Goal: Transaction & Acquisition: Book appointment/travel/reservation

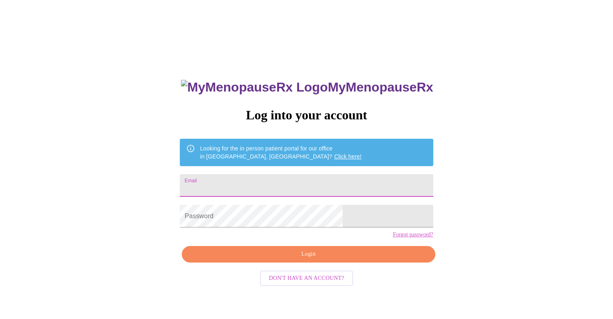
click at [278, 177] on input "Email" at bounding box center [306, 185] width 253 height 23
type input "[EMAIL_ADDRESS][DOMAIN_NAME]"
click at [393, 238] on link "Forgot password?" at bounding box center [413, 234] width 40 height 6
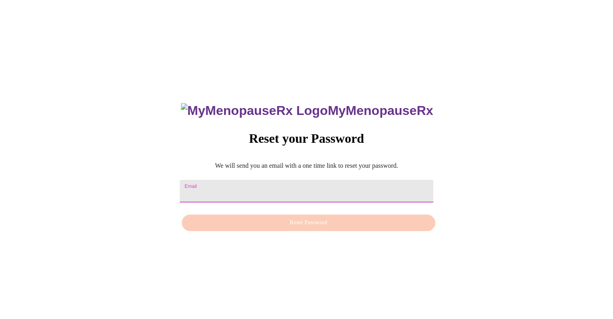
click at [280, 187] on input "Email" at bounding box center [306, 191] width 253 height 23
type input "[EMAIL_ADDRESS][DOMAIN_NAME]"
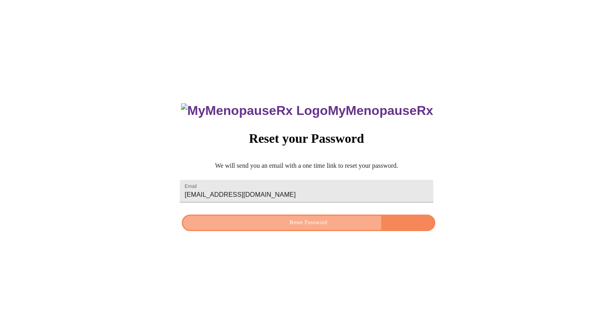
click at [301, 224] on span "Reset Password" at bounding box center [308, 222] width 234 height 10
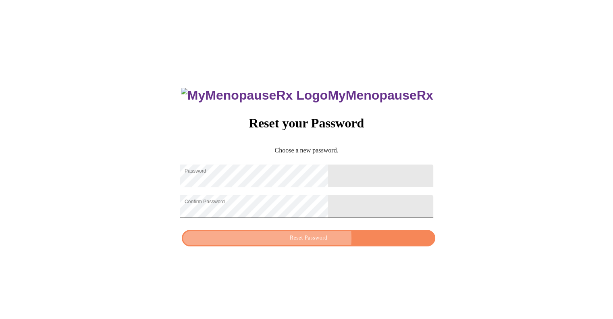
click at [319, 243] on span "Reset Password" at bounding box center [308, 238] width 234 height 10
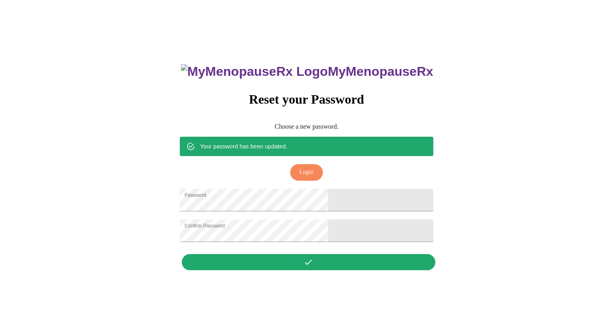
scroll to position [8, 0]
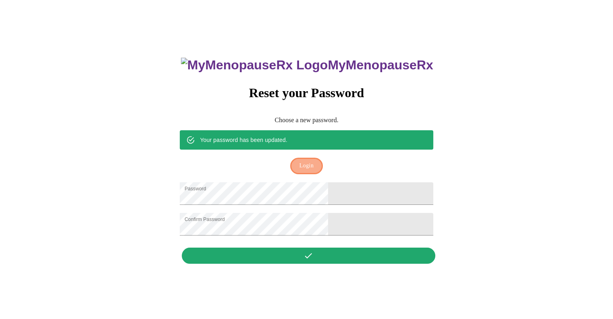
click at [308, 161] on span "Login" at bounding box center [306, 166] width 14 height 10
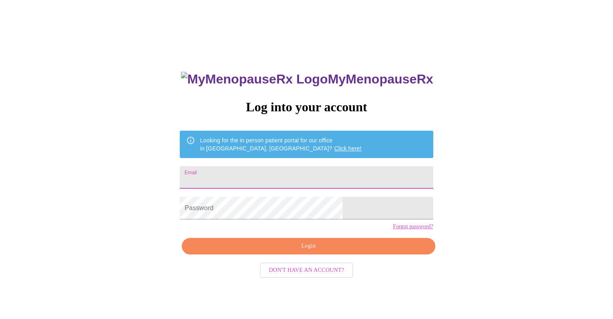
click at [277, 181] on input "Email" at bounding box center [306, 177] width 253 height 23
click at [267, 172] on input "Email" at bounding box center [306, 177] width 253 height 23
type input "[EMAIL_ADDRESS][DOMAIN_NAME]"
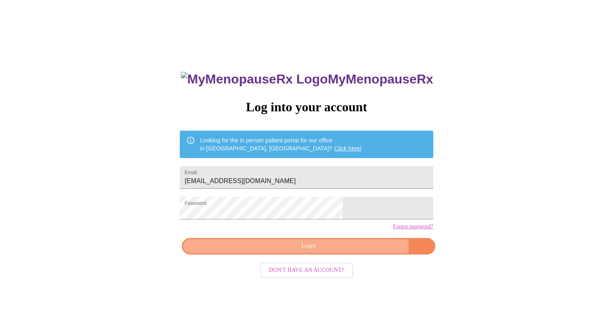
click at [340, 251] on span "Login" at bounding box center [308, 246] width 234 height 10
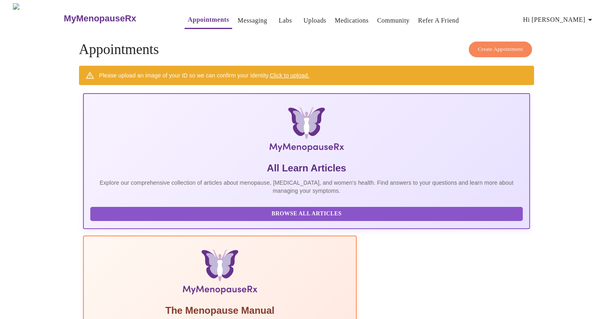
click at [304, 72] on link "Click to upload." at bounding box center [288, 75] width 39 height 6
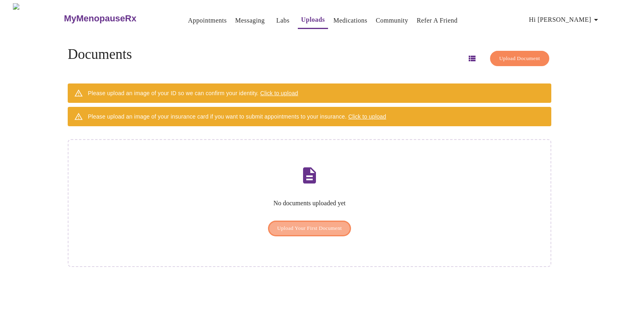
click at [327, 224] on span "Upload Your First Document" at bounding box center [309, 228] width 65 height 9
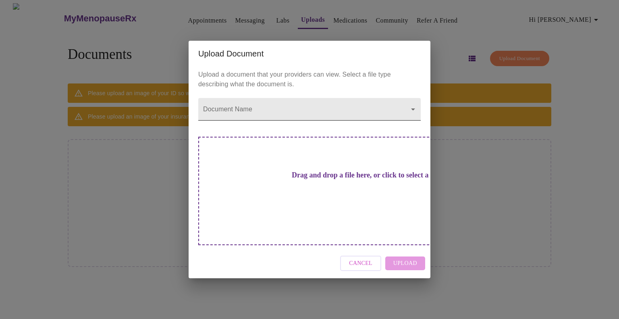
click at [414, 121] on body "MyMenopauseRx Appointments Messaging Labs Uploads Medications Community Refer a…" at bounding box center [309, 162] width 612 height 319
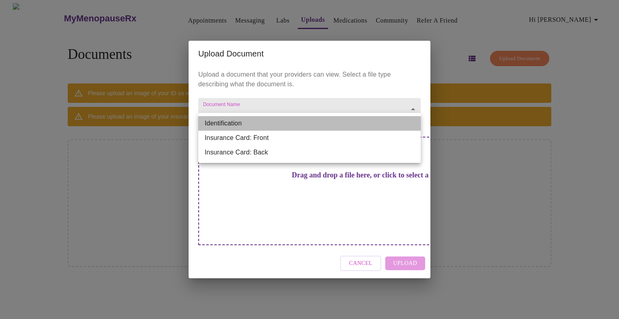
click at [244, 121] on li "Identification" at bounding box center [309, 123] width 222 height 14
type input "Identification"
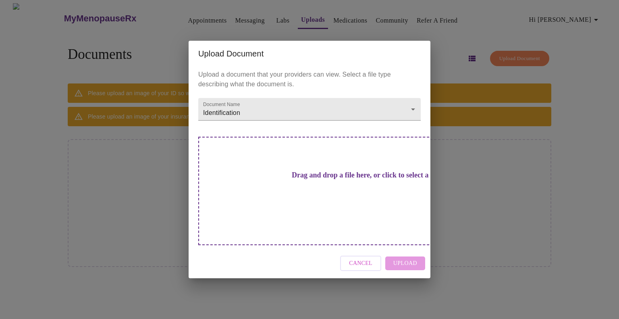
click at [346, 179] on h3 "Drag and drop a file here, or click to select a file" at bounding box center [366, 175] width 222 height 8
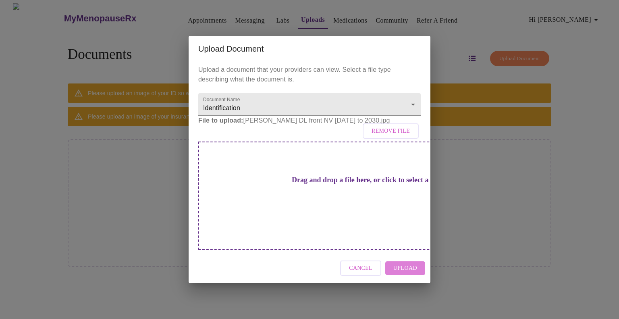
click at [409, 263] on span "Upload" at bounding box center [405, 268] width 24 height 10
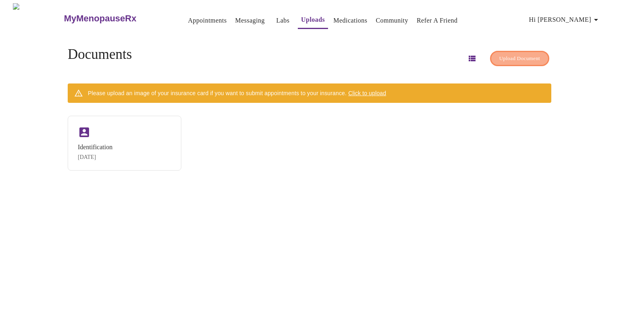
click at [521, 54] on span "Upload Document" at bounding box center [519, 58] width 41 height 9
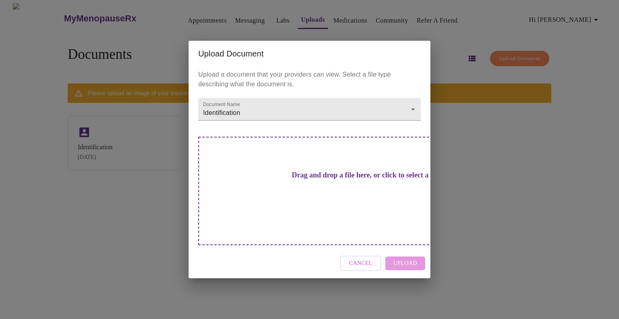
click at [313, 179] on h3 "Drag and drop a file here, or click to select a file" at bounding box center [366, 175] width 222 height 8
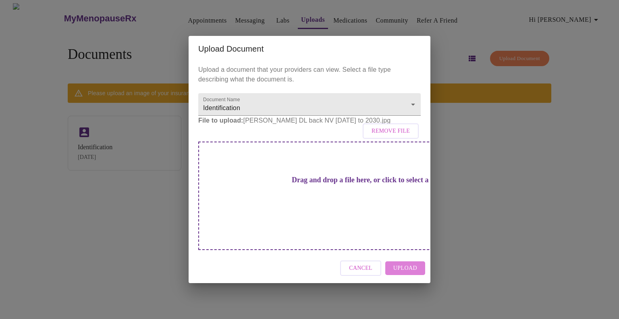
click at [409, 263] on span "Upload" at bounding box center [405, 268] width 24 height 10
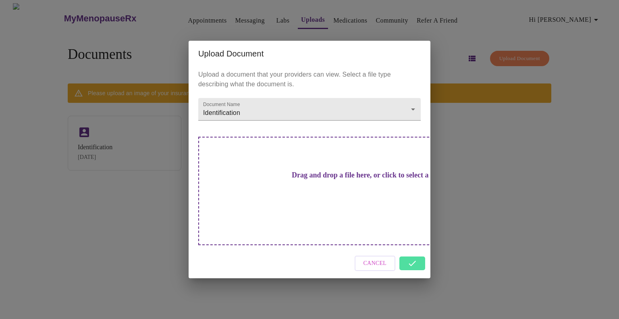
click at [410, 250] on div "Cancel" at bounding box center [309, 263] width 242 height 30
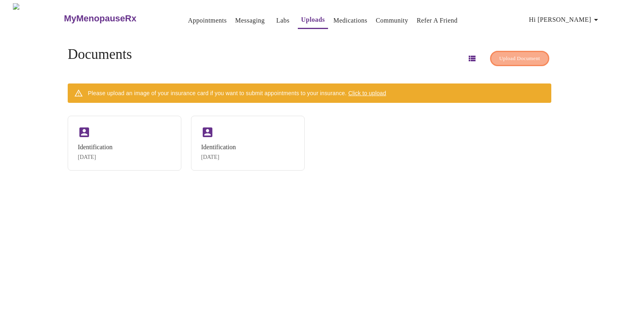
click at [499, 54] on span "Upload Document" at bounding box center [519, 58] width 41 height 9
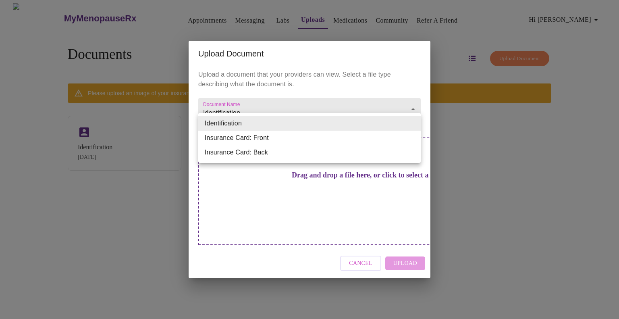
click at [413, 121] on body "MyMenopauseRx Appointments Messaging Labs Uploads Medications Community Refer a…" at bounding box center [309, 162] width 612 height 319
click at [265, 138] on li "Insurance Card: Front" at bounding box center [309, 137] width 222 height 14
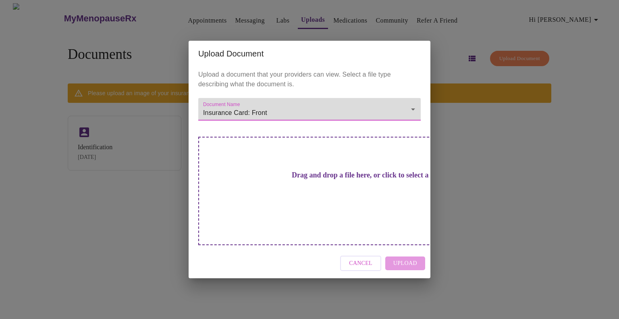
type input "Insurance Card: Front"
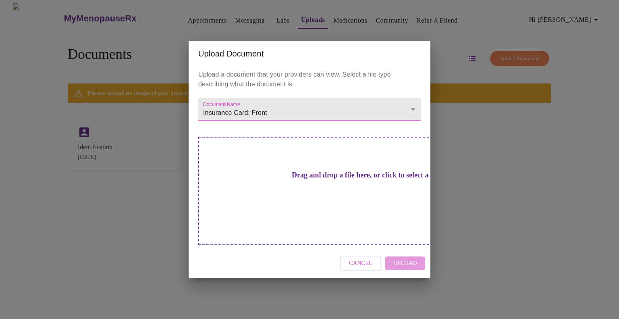
click at [308, 179] on h3 "Drag and drop a file here, or click to select a file" at bounding box center [366, 175] width 222 height 8
click at [315, 179] on h3 "Drag and drop a file here, or click to select a file" at bounding box center [366, 175] width 222 height 8
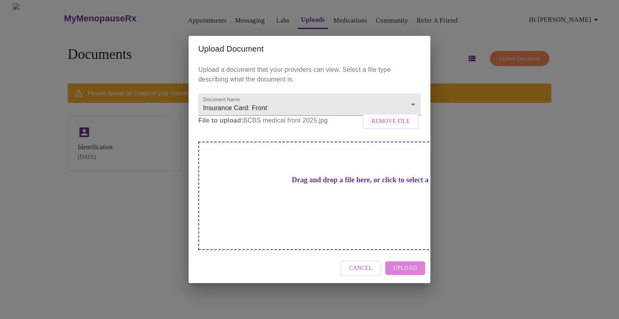
click at [402, 263] on span "Upload" at bounding box center [405, 268] width 24 height 10
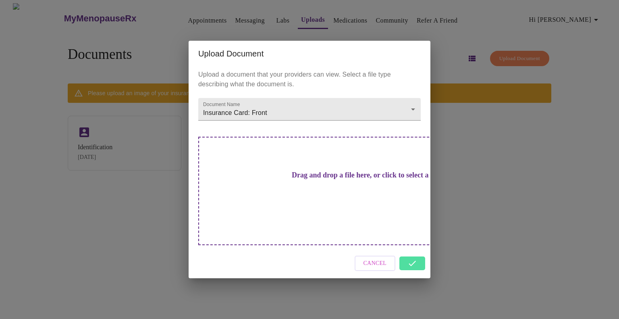
click at [404, 252] on div "Cancel" at bounding box center [309, 263] width 242 height 30
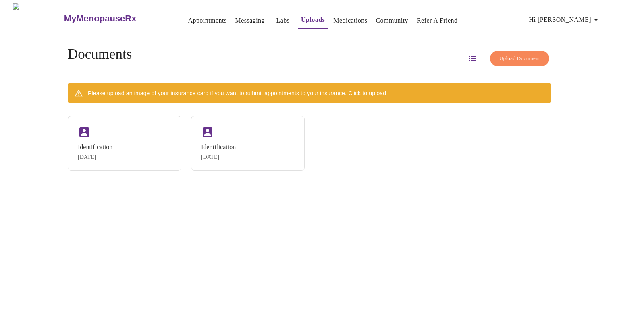
click at [408, 251] on div "MyMenopauseRx Appointments Messaging Labs Uploads Medications Community Refer a…" at bounding box center [309, 162] width 612 height 319
click at [499, 54] on span "Upload Document" at bounding box center [519, 58] width 41 height 9
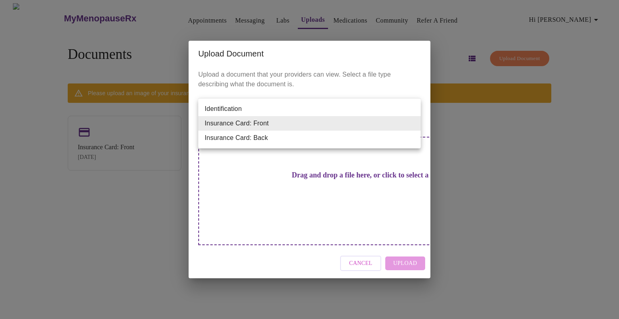
click at [412, 123] on body "MyMenopauseRx Appointments Messaging Labs Uploads Medications Community Refer a…" at bounding box center [309, 162] width 612 height 319
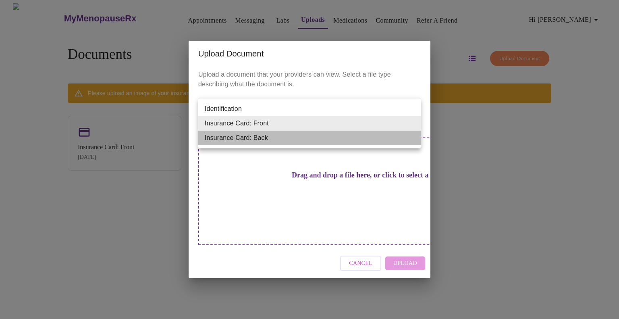
click at [256, 138] on li "Insurance Card: Back" at bounding box center [309, 137] width 222 height 14
type input "Insurance Card: Back"
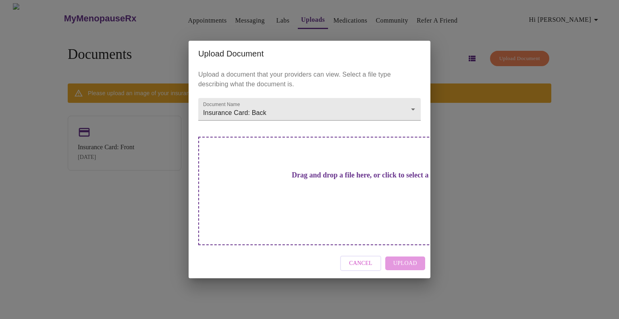
click at [361, 179] on h3 "Drag and drop a file here, or click to select a file" at bounding box center [366, 175] width 222 height 8
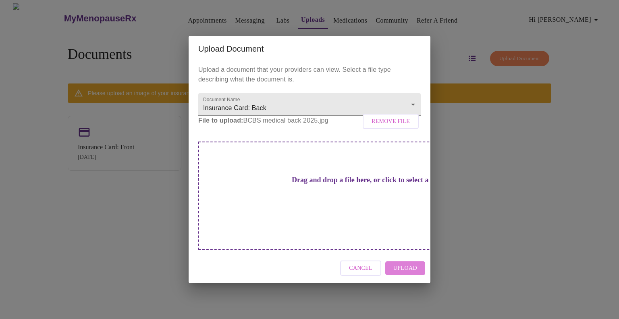
click at [398, 263] on span "Upload" at bounding box center [405, 268] width 24 height 10
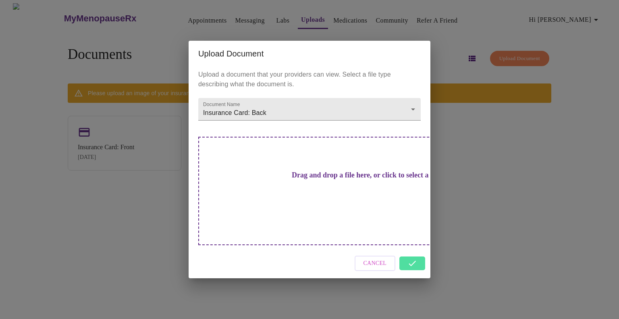
click at [411, 248] on div "Cancel" at bounding box center [309, 263] width 242 height 30
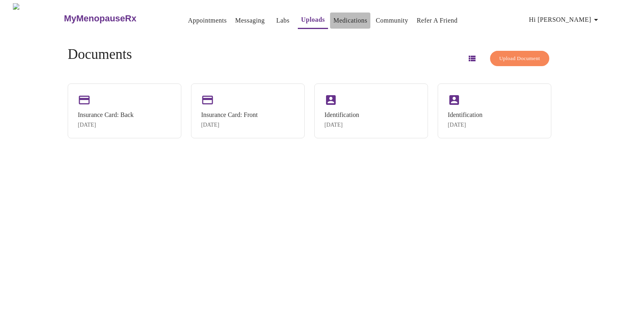
click at [334, 20] on link "Medications" at bounding box center [350, 20] width 34 height 11
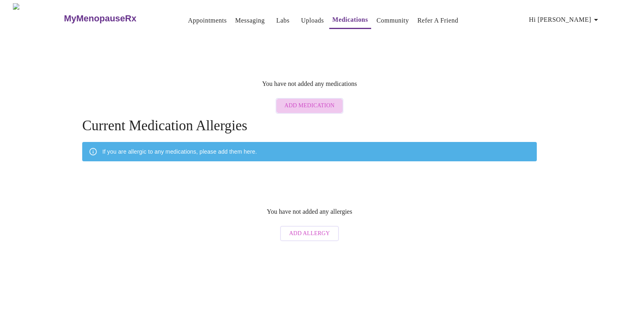
click at [317, 101] on span "Add Medication" at bounding box center [309, 106] width 50 height 10
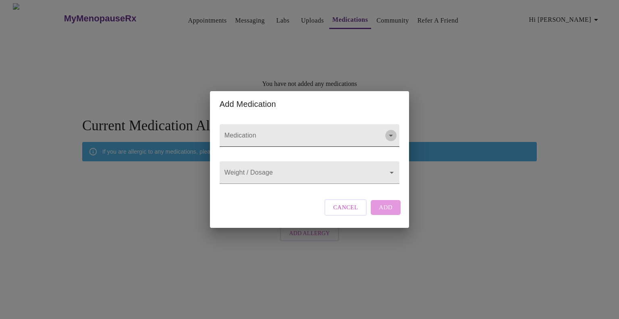
click at [389, 135] on icon "Open" at bounding box center [391, 136] width 4 height 2
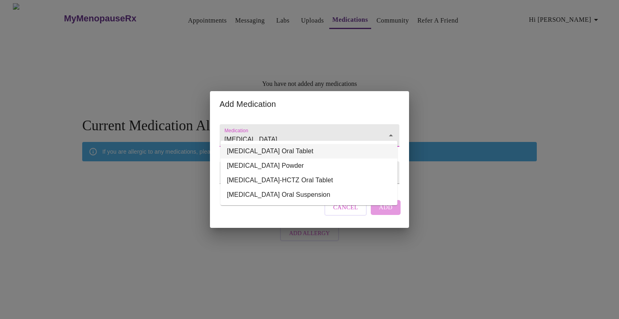
click at [310, 154] on li "[MEDICAL_DATA] Oral Tablet" at bounding box center [308, 151] width 177 height 14
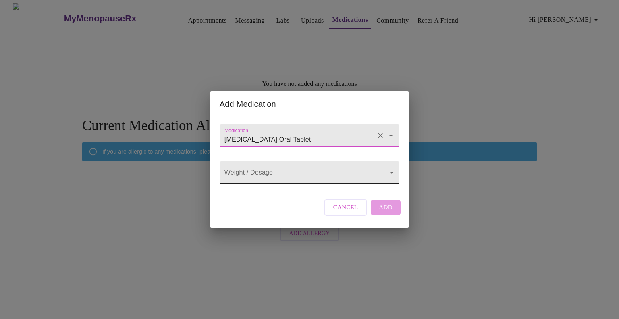
type input "[MEDICAL_DATA] Oral Tablet"
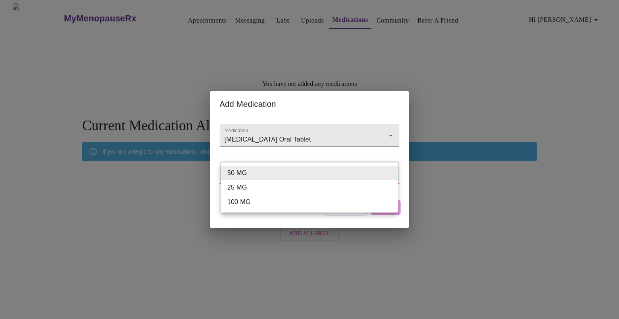
click at [341, 173] on body "MyMenopauseRx Appointments Messaging Labs Uploads Medications Community Refer a…" at bounding box center [309, 124] width 612 height 242
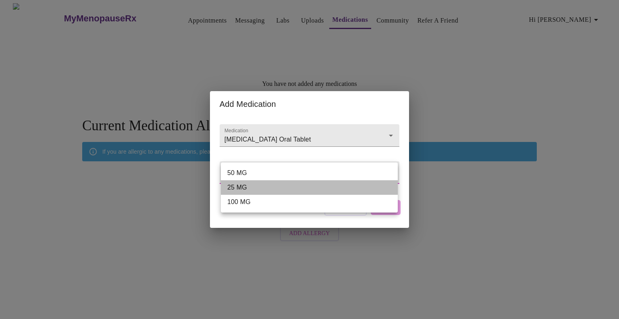
click at [244, 187] on li "25 MG" at bounding box center [309, 187] width 177 height 14
type input "25 MG"
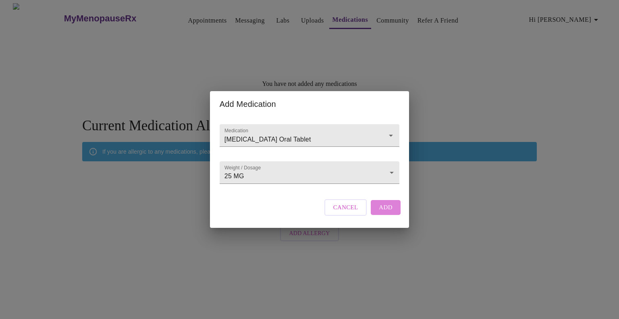
click at [379, 212] on span "Add" at bounding box center [386, 207] width 14 height 10
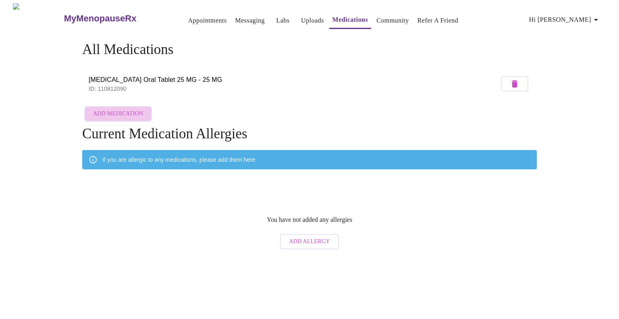
click at [125, 112] on span "Add Medication" at bounding box center [118, 114] width 50 height 10
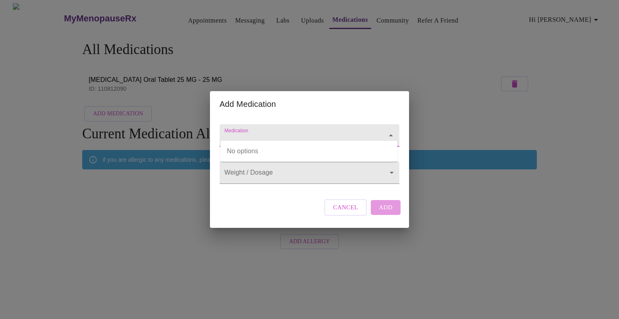
click at [364, 132] on input "Medication" at bounding box center [298, 139] width 150 height 15
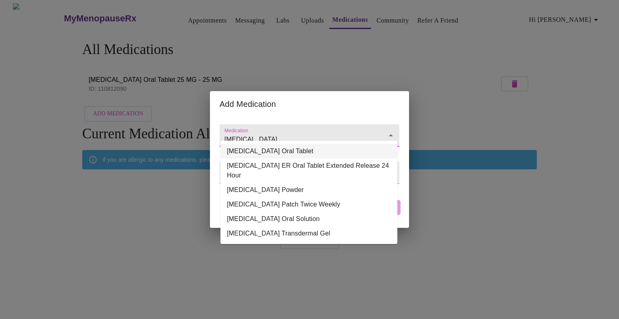
click at [288, 153] on li "[MEDICAL_DATA] Oral Tablet" at bounding box center [308, 151] width 177 height 14
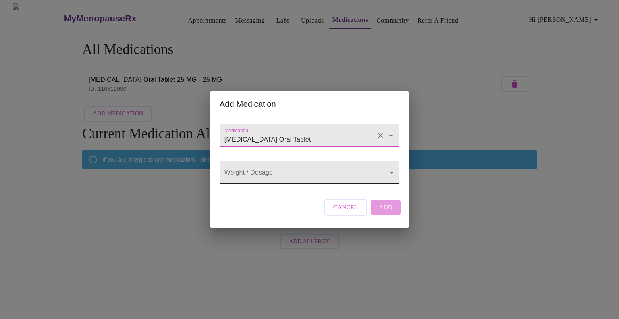
type input "[MEDICAL_DATA] Oral Tablet"
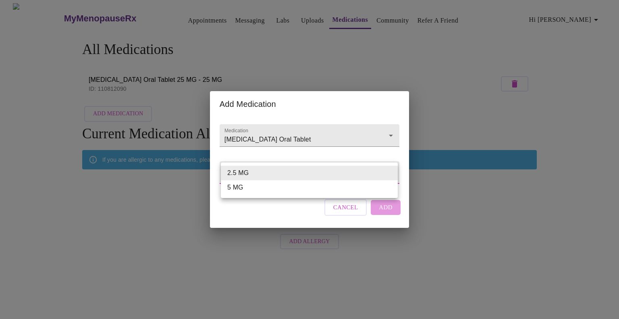
click at [321, 176] on body "MyMenopauseRx Appointments Messaging Labs Uploads Medications Community Refer a…" at bounding box center [309, 128] width 612 height 250
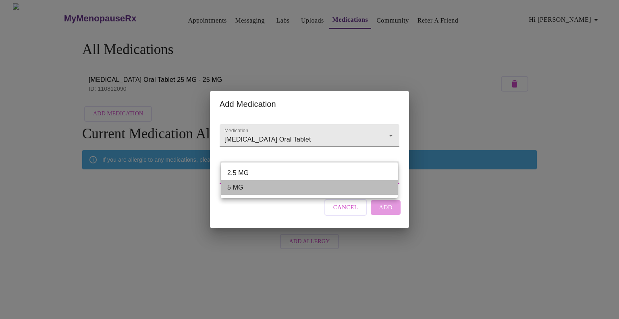
click at [235, 184] on li "5 MG" at bounding box center [309, 187] width 177 height 14
type input "5 MG"
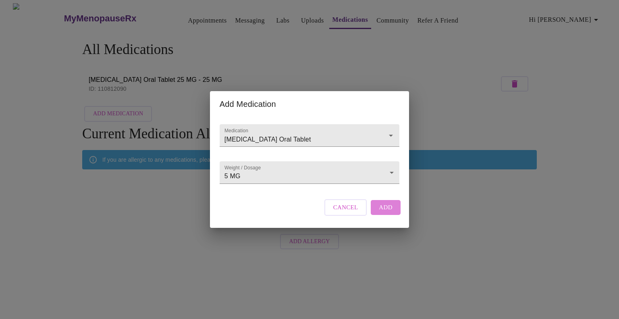
click at [388, 212] on span "Add" at bounding box center [386, 207] width 14 height 10
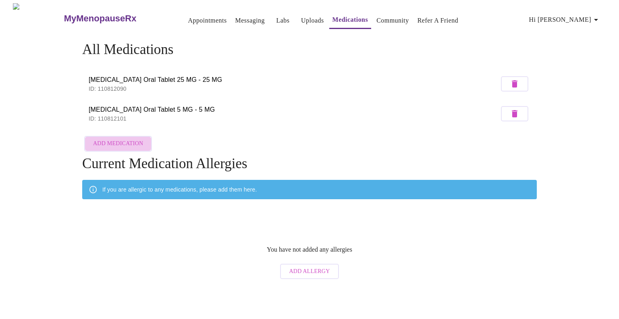
click at [123, 141] on span "Add Medication" at bounding box center [118, 144] width 50 height 10
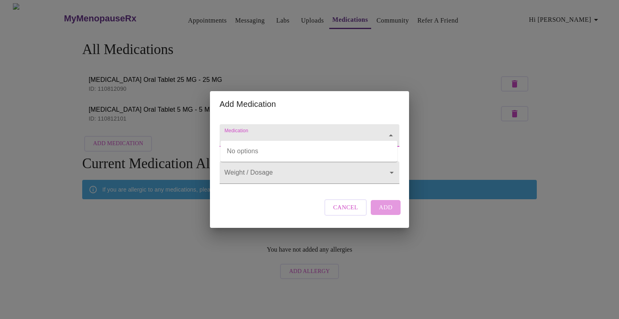
click at [317, 132] on input "Medication" at bounding box center [298, 139] width 150 height 15
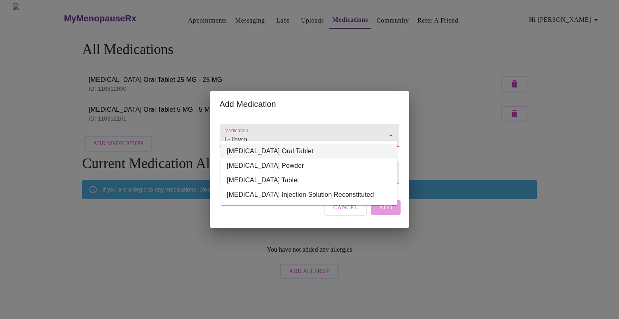
click at [270, 149] on li "[MEDICAL_DATA] Oral Tablet" at bounding box center [308, 151] width 177 height 14
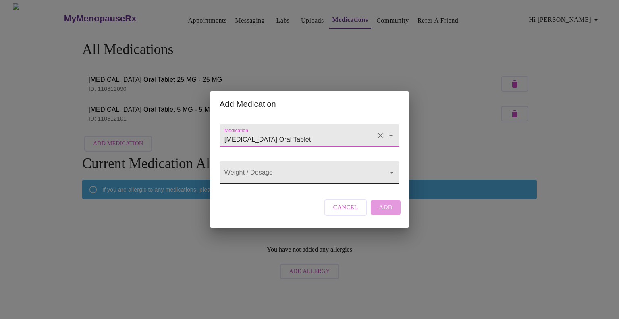
type input "[MEDICAL_DATA] Oral Tablet"
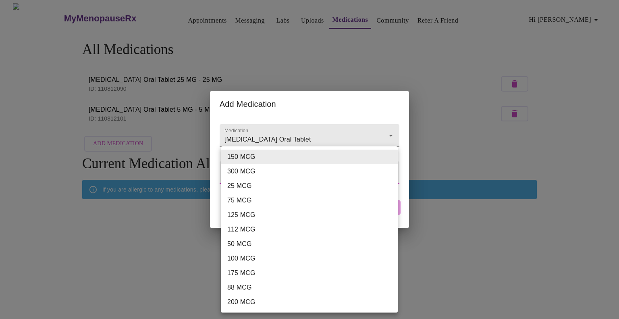
click at [286, 176] on body "MyMenopauseRx Appointments Messaging Labs Uploads Medications Community Refer a…" at bounding box center [309, 142] width 612 height 279
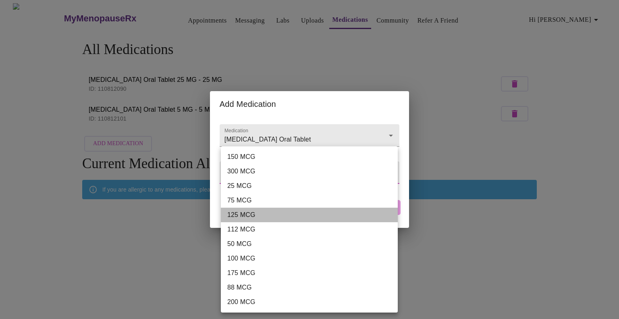
click at [244, 208] on li "125 MCG" at bounding box center [309, 214] width 177 height 14
type input "125 MCG"
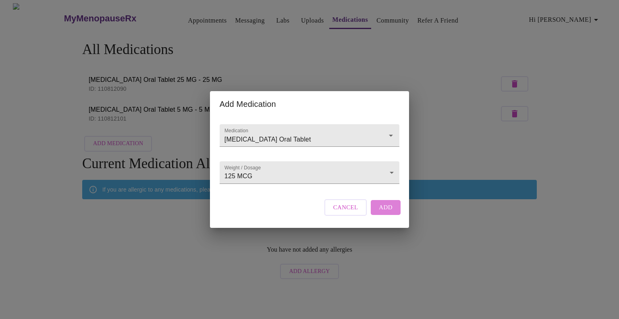
click at [382, 212] on span "Add" at bounding box center [386, 207] width 14 height 10
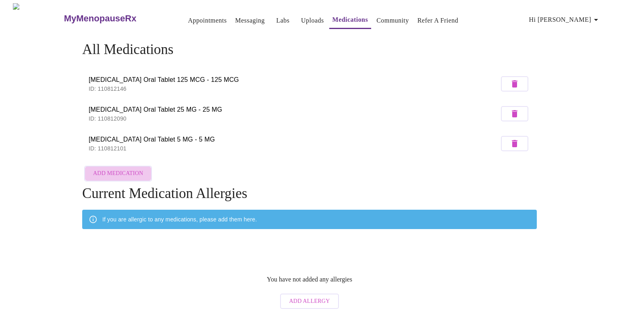
click at [127, 174] on span "Add Medication" at bounding box center [118, 173] width 50 height 10
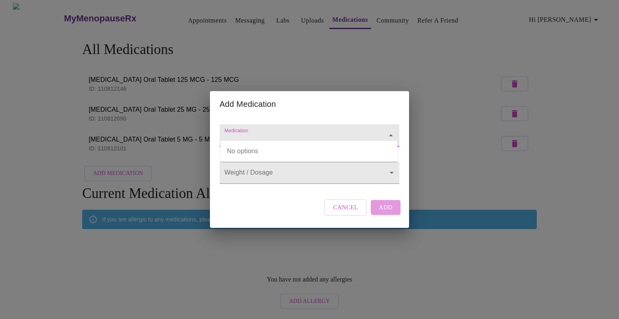
click at [304, 132] on input "Medication" at bounding box center [298, 139] width 150 height 15
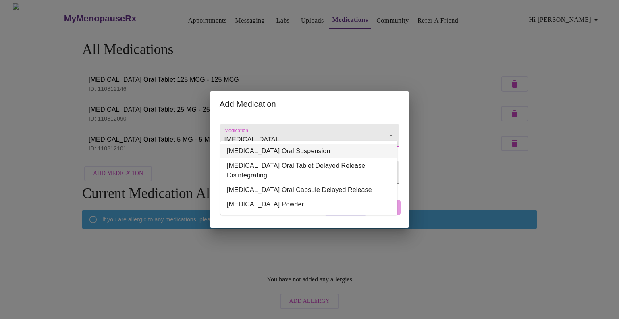
click at [287, 151] on li "[MEDICAL_DATA] Oral Suspension" at bounding box center [308, 151] width 177 height 14
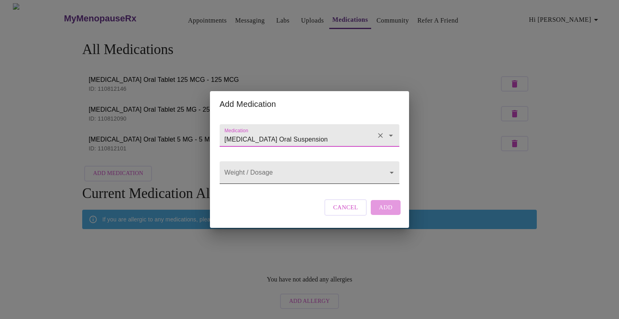
type input "[MEDICAL_DATA] Oral Suspension"
click at [279, 173] on body "MyMenopauseRx Appointments Messaging Labs Uploads Medications Community Refer a…" at bounding box center [309, 157] width 612 height 309
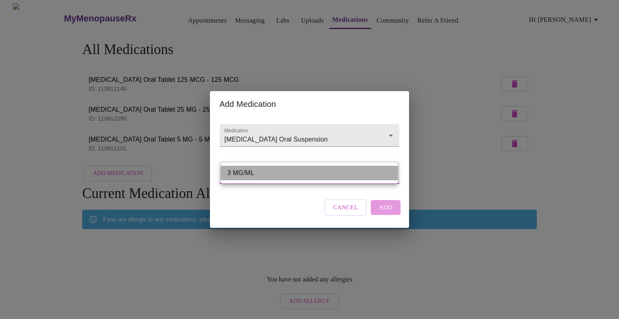
click at [279, 173] on li "3 MG/ML" at bounding box center [309, 173] width 177 height 14
type input "3 MG/ML"
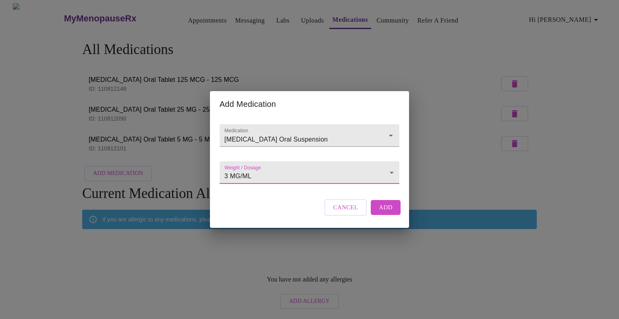
click at [287, 174] on body "MyMenopauseRx Appointments Messaging Labs Uploads Medications Community Refer a…" at bounding box center [309, 157] width 612 height 309
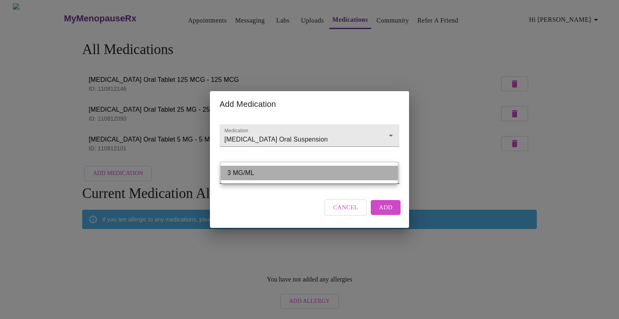
click at [287, 173] on li "3 MG/ML" at bounding box center [309, 173] width 177 height 14
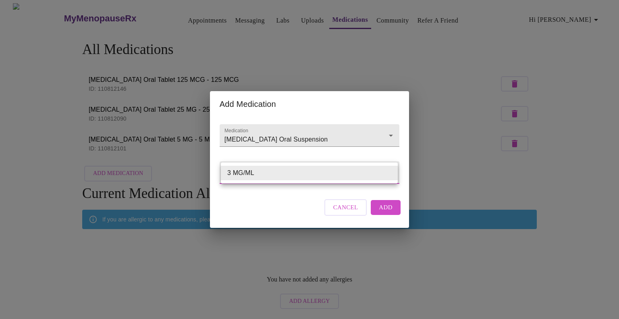
click at [389, 173] on body "MyMenopauseRx Appointments Messaging Labs Uploads Medications Community Refer a…" at bounding box center [309, 157] width 612 height 309
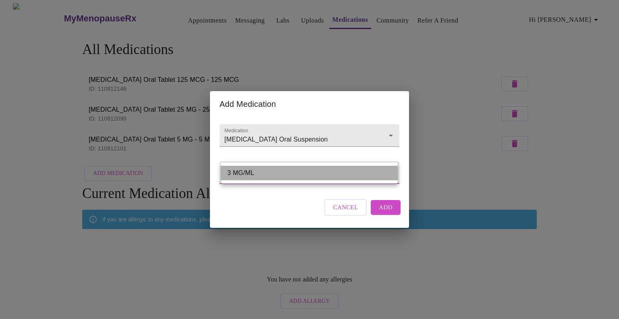
click at [389, 173] on li "3 MG/ML" at bounding box center [309, 173] width 177 height 14
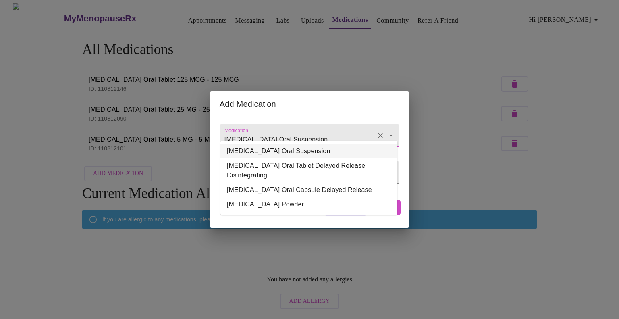
click at [323, 132] on input "[MEDICAL_DATA] Oral Suspension" at bounding box center [298, 139] width 150 height 15
click at [296, 186] on li "[MEDICAL_DATA] Oral Capsule Delayed Release" at bounding box center [308, 189] width 177 height 14
type input "[MEDICAL_DATA] Oral Capsule Delayed Release"
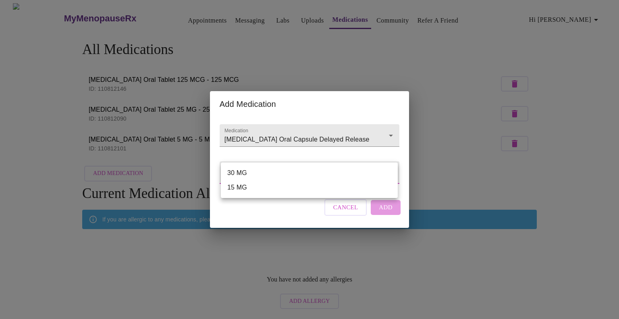
click at [389, 171] on body "MyMenopauseRx Appointments Messaging Labs Uploads Medications Community Refer a…" at bounding box center [309, 157] width 612 height 309
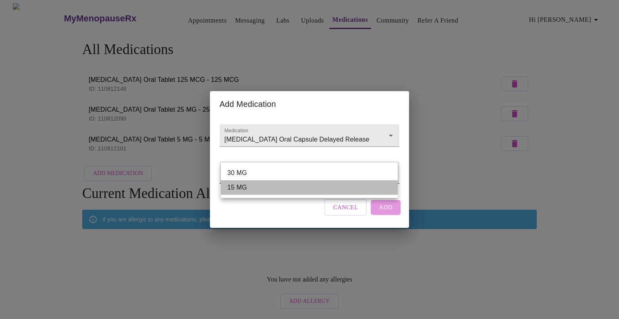
click at [242, 186] on li "15 MG" at bounding box center [309, 187] width 177 height 14
type input "15 MG"
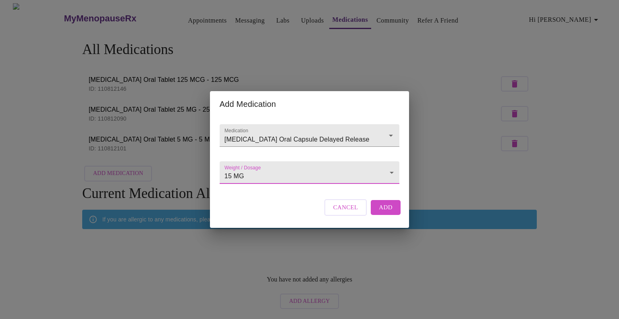
click at [385, 212] on span "Add" at bounding box center [386, 207] width 14 height 10
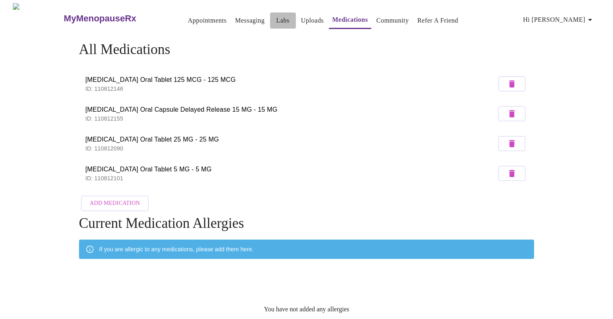
click at [276, 16] on link "Labs" at bounding box center [282, 20] width 13 height 11
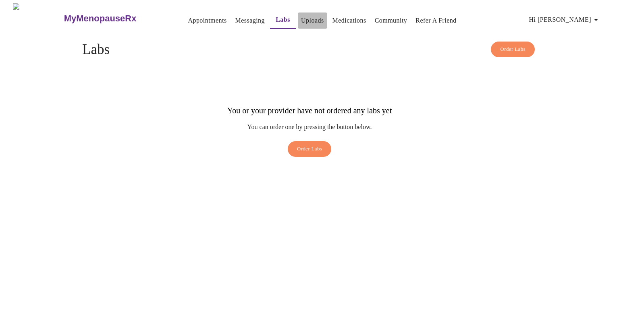
click at [301, 18] on link "Uploads" at bounding box center [312, 20] width 23 height 11
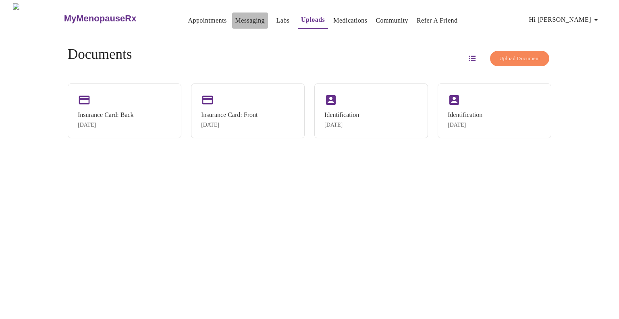
click at [235, 19] on link "Messaging" at bounding box center [249, 20] width 29 height 11
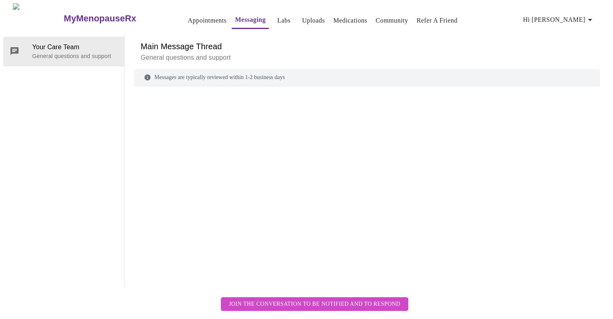
scroll to position [30, 0]
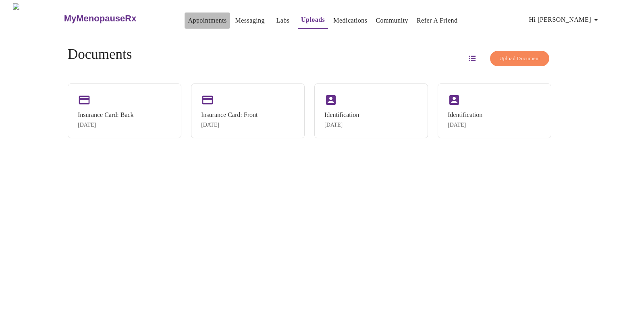
click at [197, 20] on link "Appointments" at bounding box center [207, 20] width 39 height 11
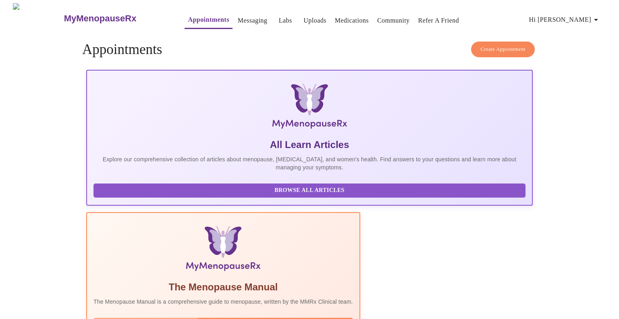
click at [266, 318] on span "Read Manual" at bounding box center [222, 324] width 243 height 10
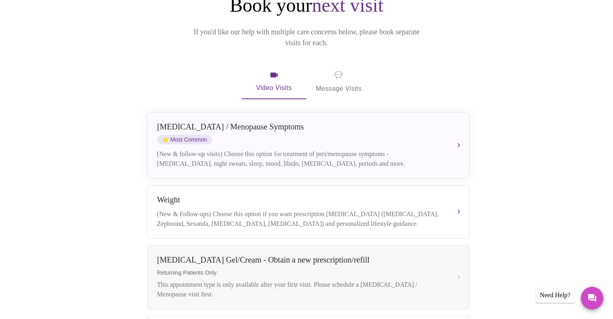
scroll to position [98, 0]
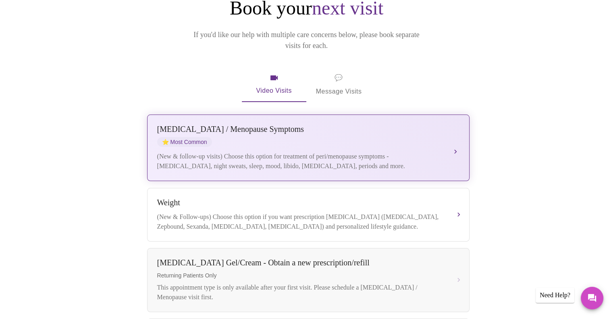
click at [250, 151] on div "(New & follow-up visits) Choose this option for treatment of peri/menopause sym…" at bounding box center [300, 160] width 286 height 19
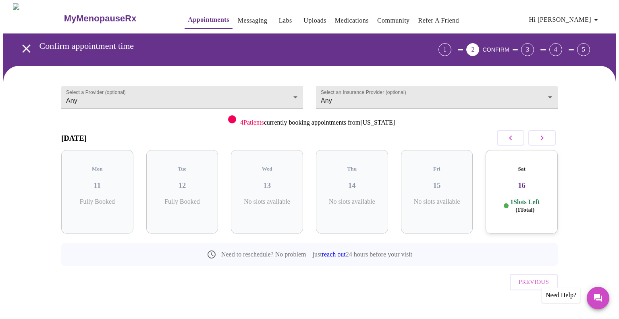
click at [526, 181] on h3 "16" at bounding box center [521, 185] width 59 height 9
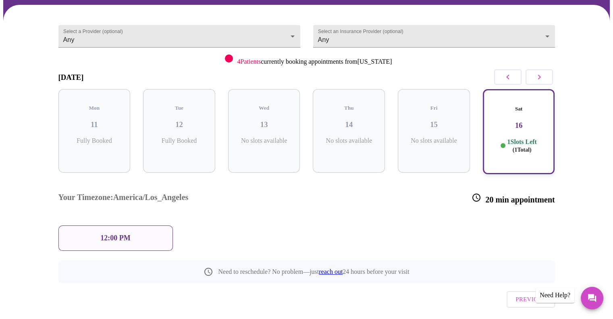
scroll to position [62, 0]
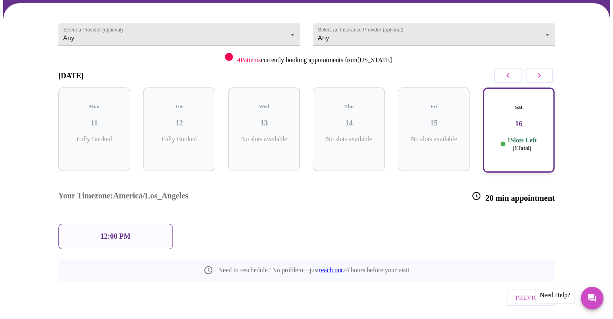
click at [123, 232] on p "12:00 PM" at bounding box center [115, 236] width 30 height 8
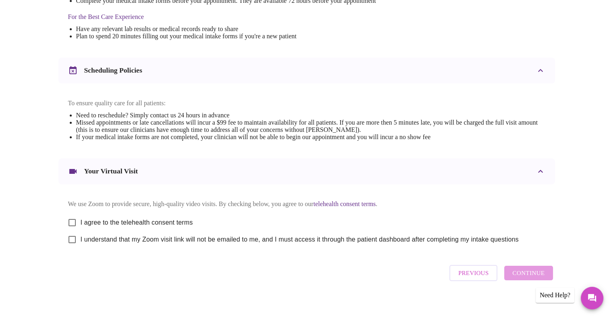
scroll to position [265, 0]
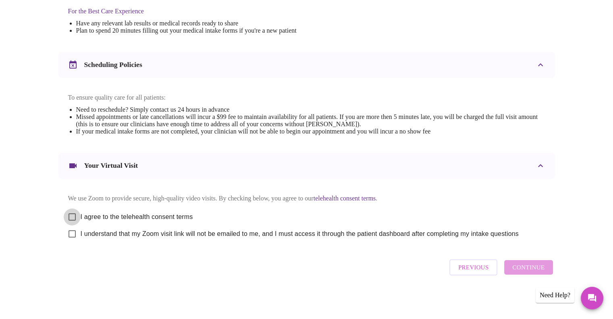
click at [69, 214] on input "I agree to the telehealth consent terms" at bounding box center [72, 216] width 17 height 17
checkbox input "true"
click at [71, 234] on input "I understand that my Zoom visit link will not be emailed to me, and I must acce…" at bounding box center [72, 233] width 17 height 17
checkbox input "true"
click at [524, 269] on span "Continue" at bounding box center [528, 267] width 32 height 10
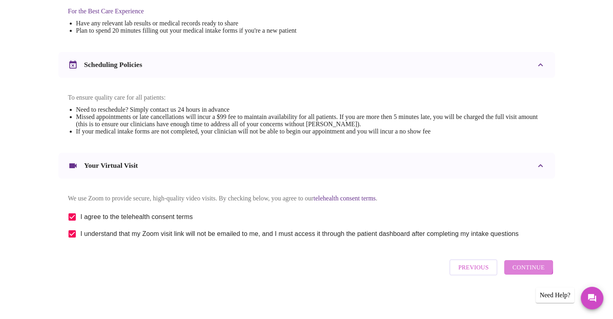
scroll to position [24, 0]
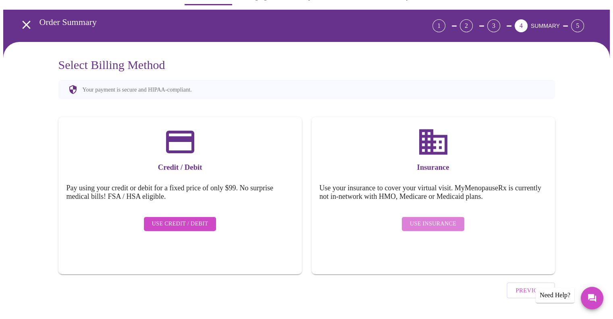
click at [437, 219] on span "Use Insurance" at bounding box center [433, 224] width 46 height 10
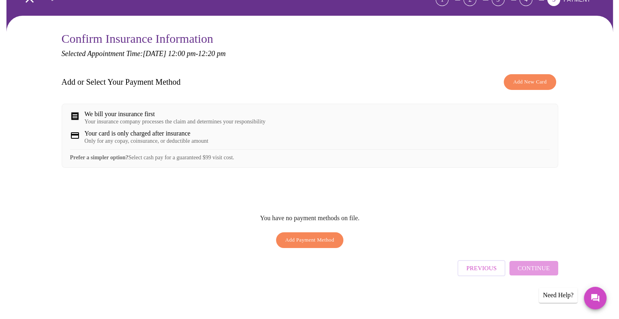
scroll to position [52, 0]
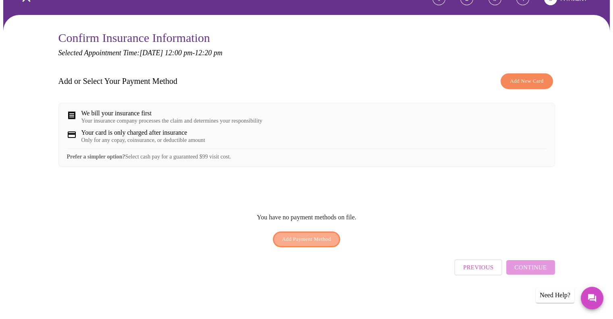
click at [309, 240] on span "Add Payment Method" at bounding box center [306, 238] width 49 height 9
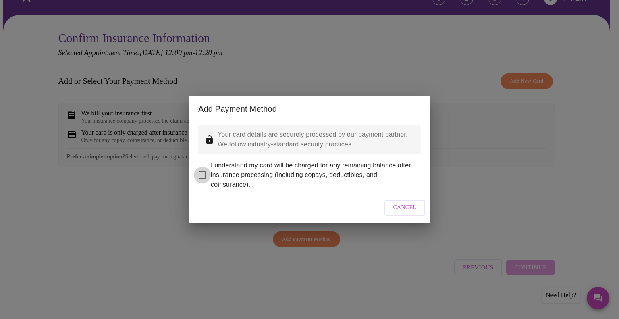
click at [201, 167] on input "I understand my card will be charged for any remaining balance after insurance …" at bounding box center [202, 174] width 17 height 17
checkbox input "true"
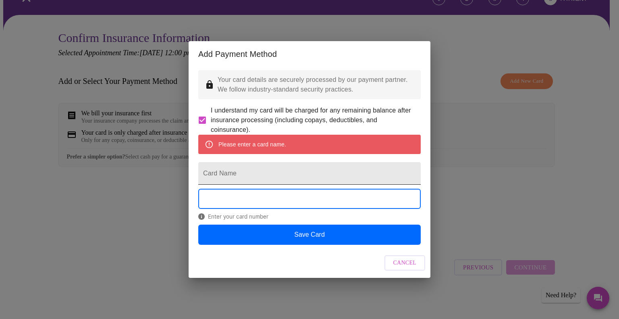
click at [271, 182] on input "Card Name" at bounding box center [309, 173] width 222 height 23
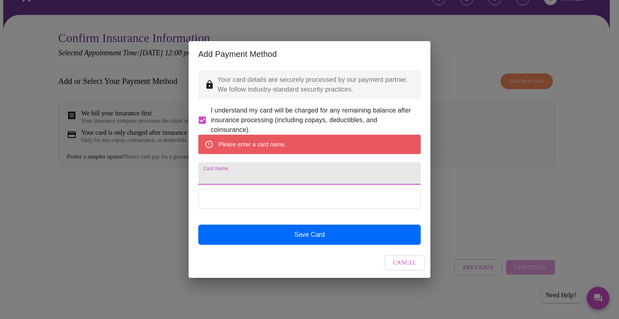
click at [238, 174] on input "Card Name" at bounding box center [309, 173] width 222 height 23
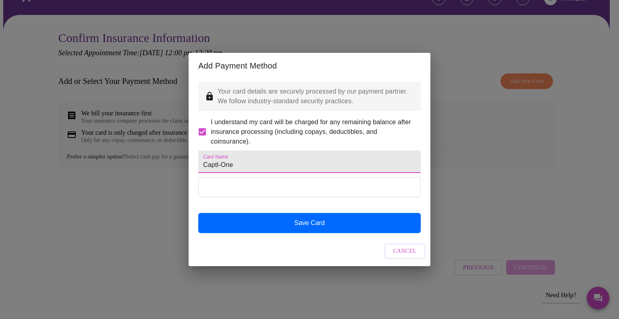
type input "Captl-One"
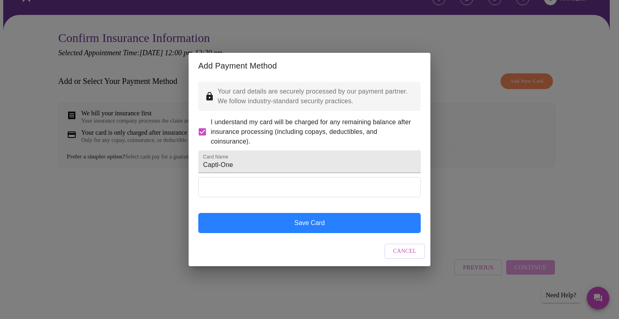
click at [333, 233] on button "Save Card" at bounding box center [309, 223] width 222 height 20
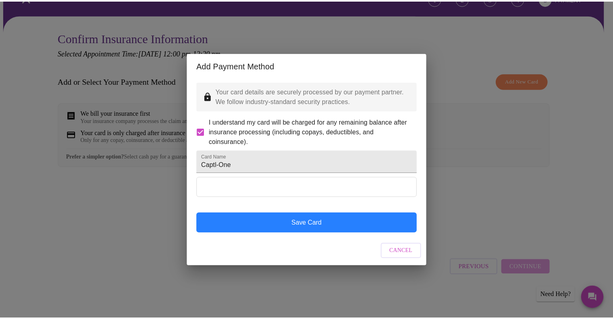
scroll to position [0, 0]
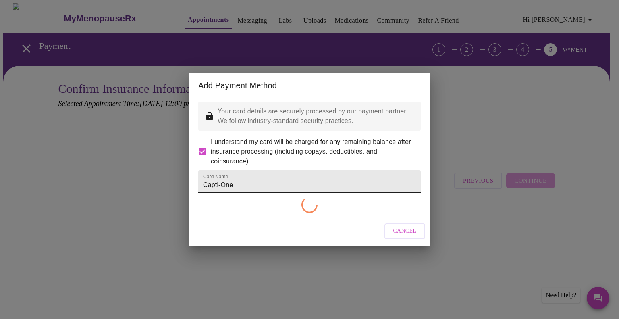
checkbox input "false"
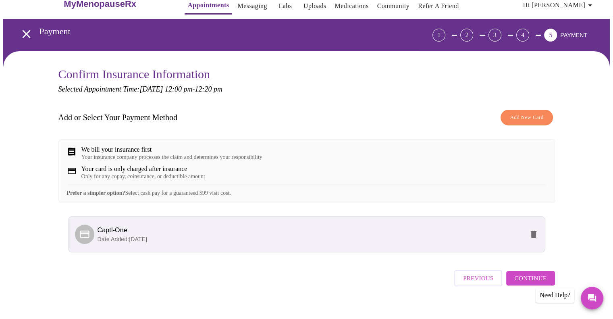
scroll to position [31, 0]
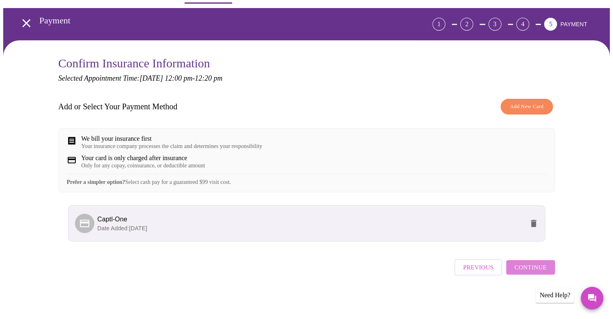
click at [536, 272] on span "Continue" at bounding box center [530, 267] width 32 height 10
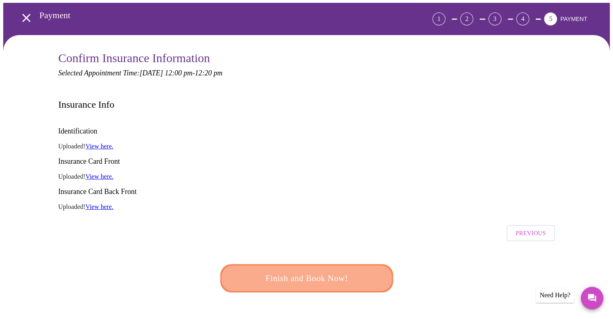
click at [316, 271] on span "Finish and Book Now!" at bounding box center [306, 278] width 149 height 15
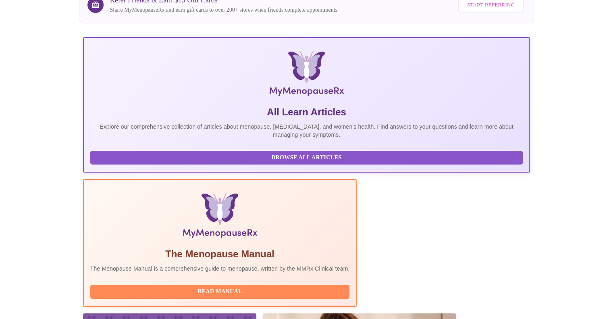
scroll to position [121, 0]
